Goal: Check status

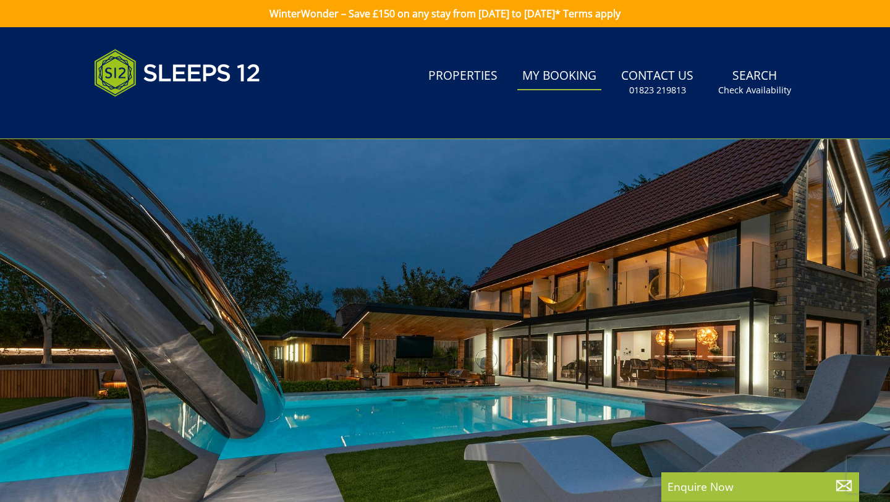
click at [562, 81] on link "My Booking" at bounding box center [559, 76] width 84 height 28
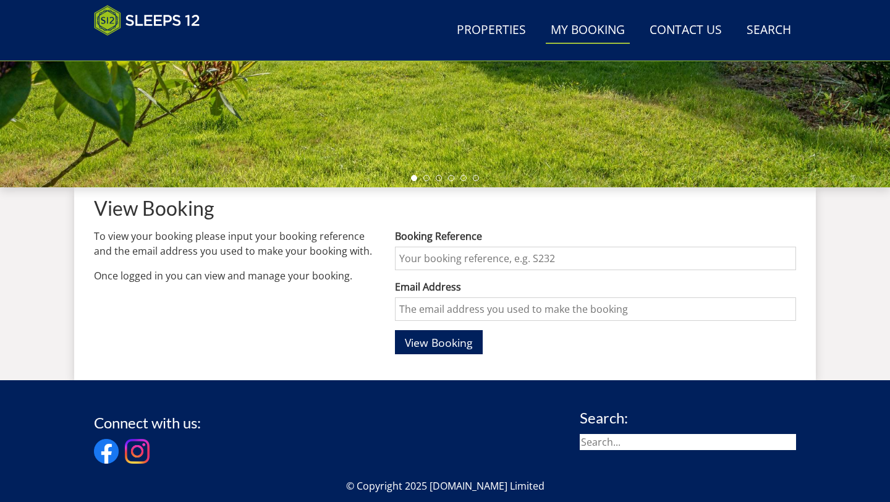
scroll to position [337, 0]
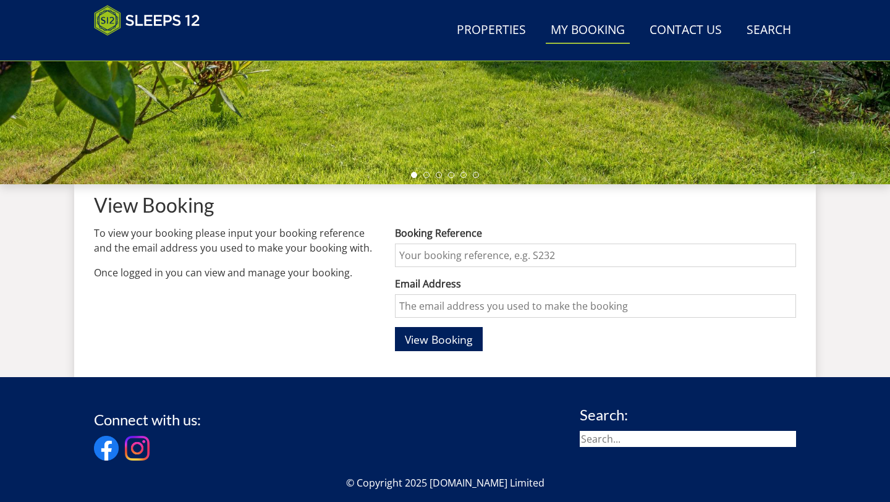
click at [463, 258] on input "Booking Reference" at bounding box center [595, 254] width 401 height 23
type input "S46173"
click at [462, 308] on input "Email Address" at bounding box center [595, 305] width 401 height 23
type input "[EMAIL_ADDRESS][DOMAIN_NAME]"
click at [453, 342] on span "View Booking" at bounding box center [439, 339] width 68 height 15
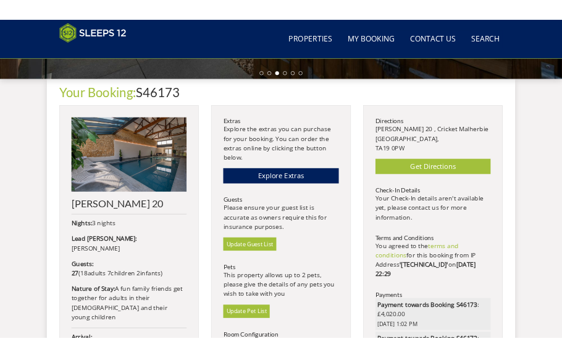
scroll to position [423, 0]
